Goal: Navigation & Orientation: Find specific page/section

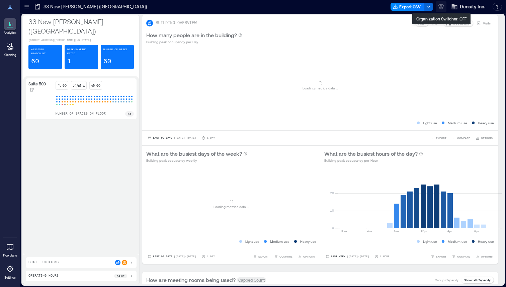
click at [439, 7] on icon "button" at bounding box center [441, 7] width 6 height 6
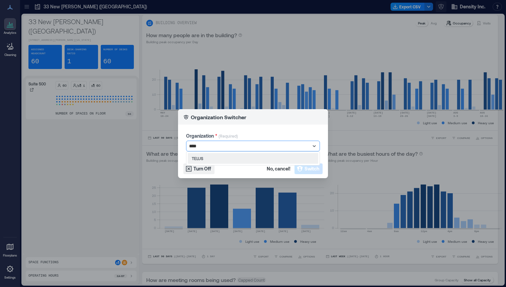
type input "*****"
click at [262, 159] on div "TELUS" at bounding box center [253, 158] width 131 height 11
click at [301, 168] on icon "button" at bounding box center [300, 169] width 6 height 6
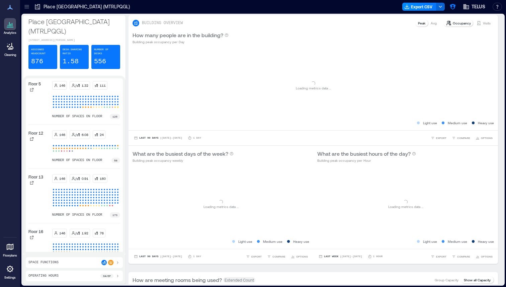
click at [28, 6] on icon at bounding box center [26, 6] width 7 height 7
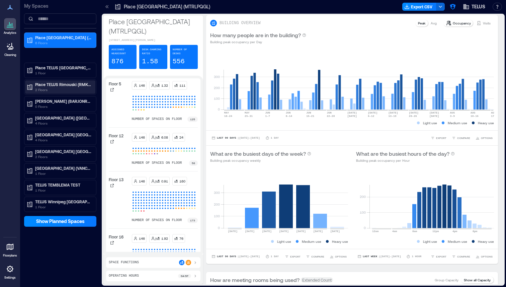
click at [66, 89] on p "2 Floors" at bounding box center [63, 89] width 56 height 5
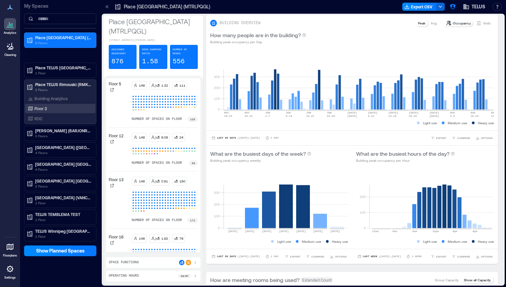
click at [50, 107] on div "Floor 3" at bounding box center [58, 108] width 65 height 7
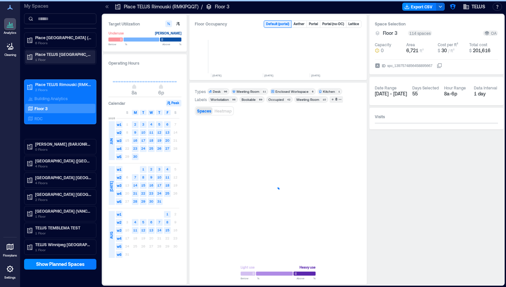
scroll to position [0, 234]
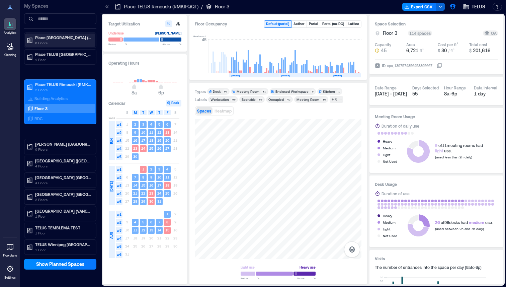
click at [75, 41] on p "6 Floors" at bounding box center [63, 42] width 56 height 5
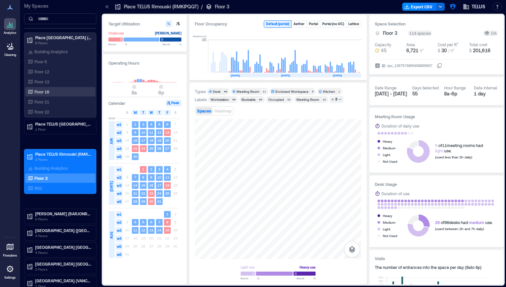
click at [44, 91] on p "Floor 16" at bounding box center [41, 91] width 15 height 5
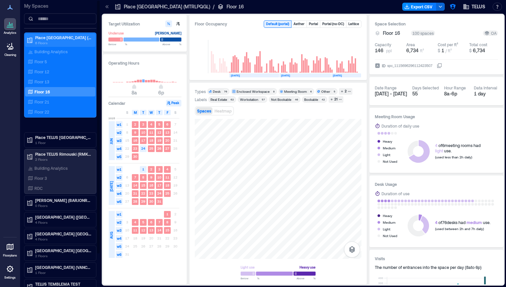
click at [57, 40] on p "6 Floors" at bounding box center [63, 42] width 56 height 5
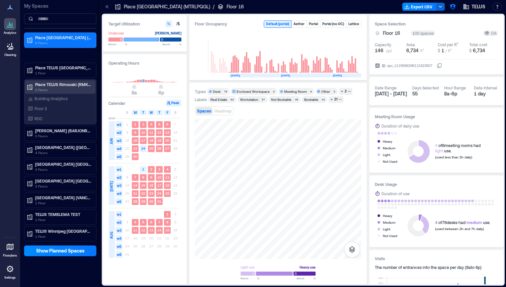
click at [56, 84] on p "Place TELUS Rimouski (RMKIPQQT)" at bounding box center [63, 84] width 56 height 5
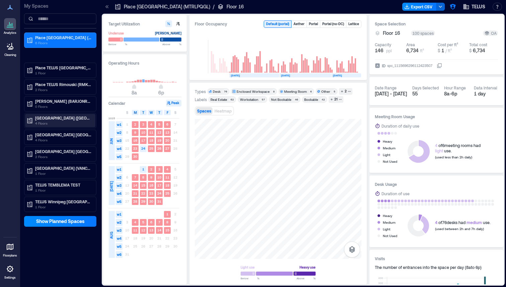
click at [37, 120] on p "TELUS Harbour (TORDONYE)" at bounding box center [63, 117] width 56 height 5
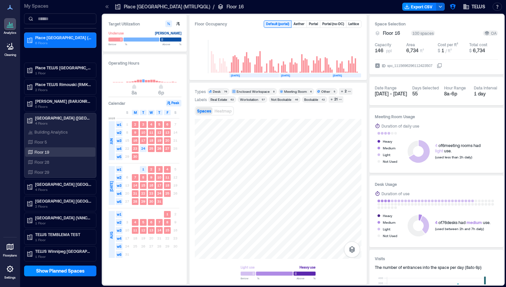
click at [43, 153] on p "Floor 19" at bounding box center [41, 151] width 15 height 5
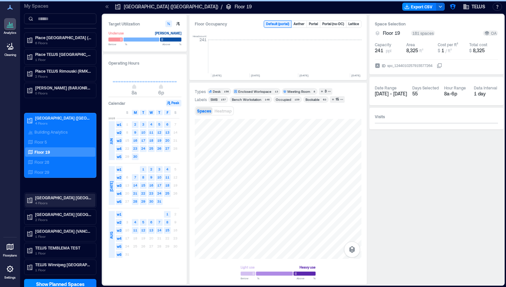
scroll to position [0, 833]
click at [48, 208] on div "Place TELUS Montréal (MTRLPQGL) 6 Floors Place TELUS Quebec (QUBCPQXG) 1 Floor …" at bounding box center [60, 153] width 72 height 242
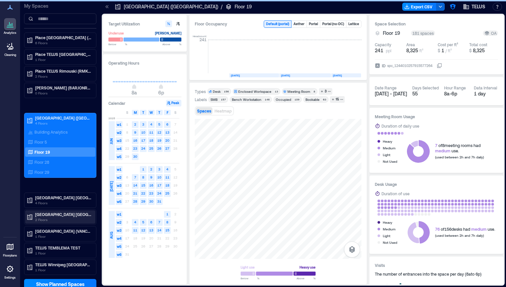
click at [47, 222] on p "2 Floors" at bounding box center [63, 219] width 56 height 5
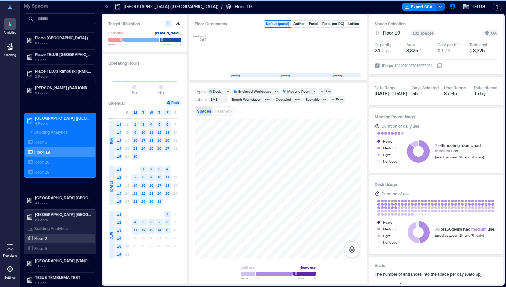
click at [44, 241] on div "Floor 2" at bounding box center [58, 238] width 65 height 7
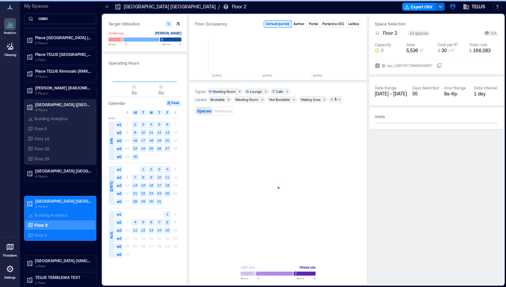
scroll to position [0, 134]
click at [44, 230] on div "Building Analytics Floor 2 Floor 5" at bounding box center [60, 224] width 70 height 29
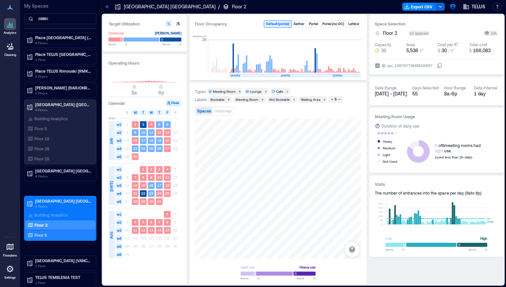
click at [44, 235] on p "Floor 5" at bounding box center [40, 234] width 12 height 5
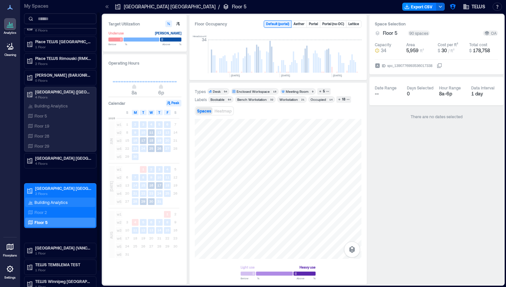
scroll to position [13, 0]
